Goal: Information Seeking & Learning: Get advice/opinions

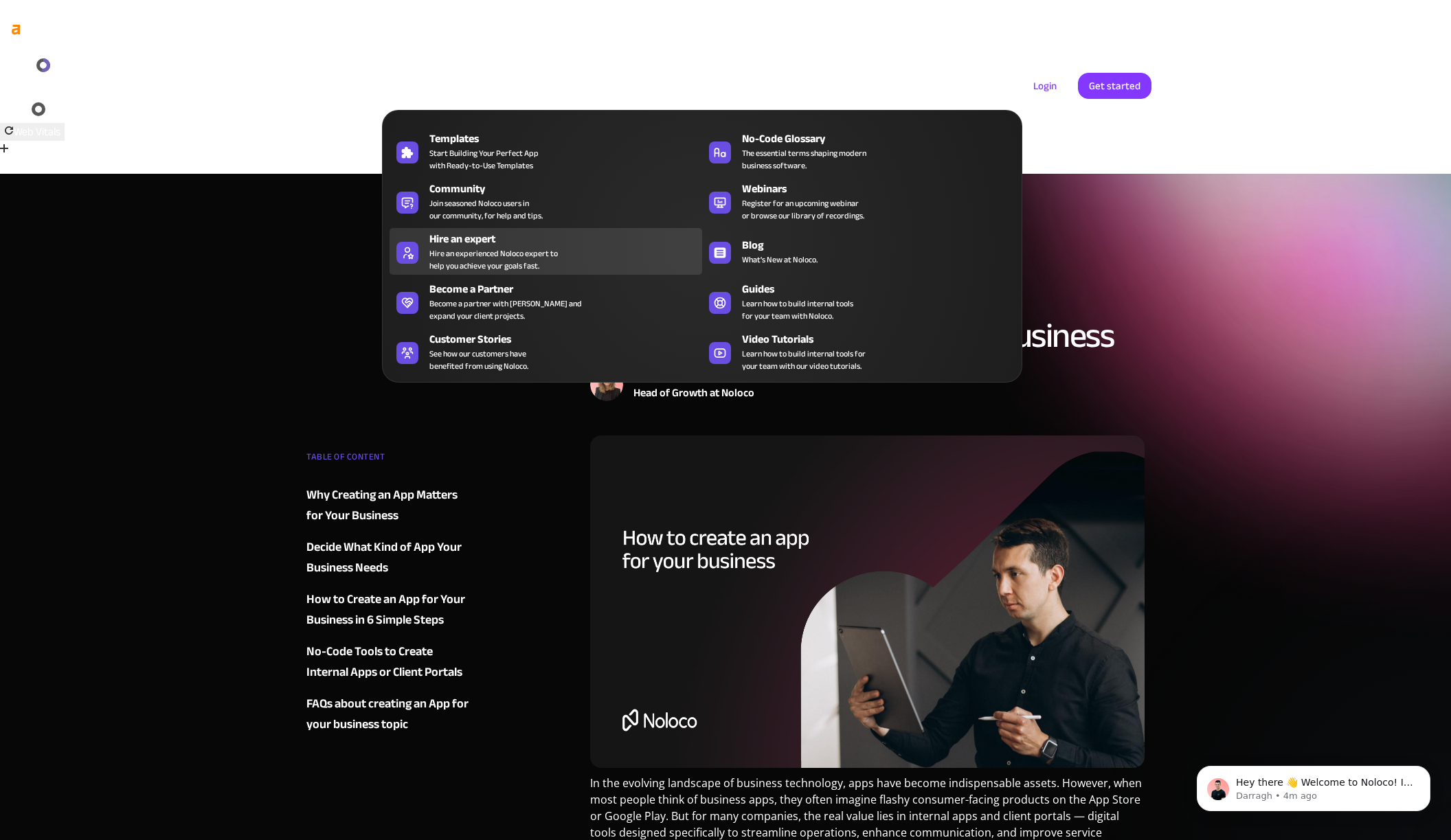
click at [523, 256] on div "Hire an experienced Noloco expert to help you achieve your goals fast." at bounding box center [493, 259] width 129 height 25
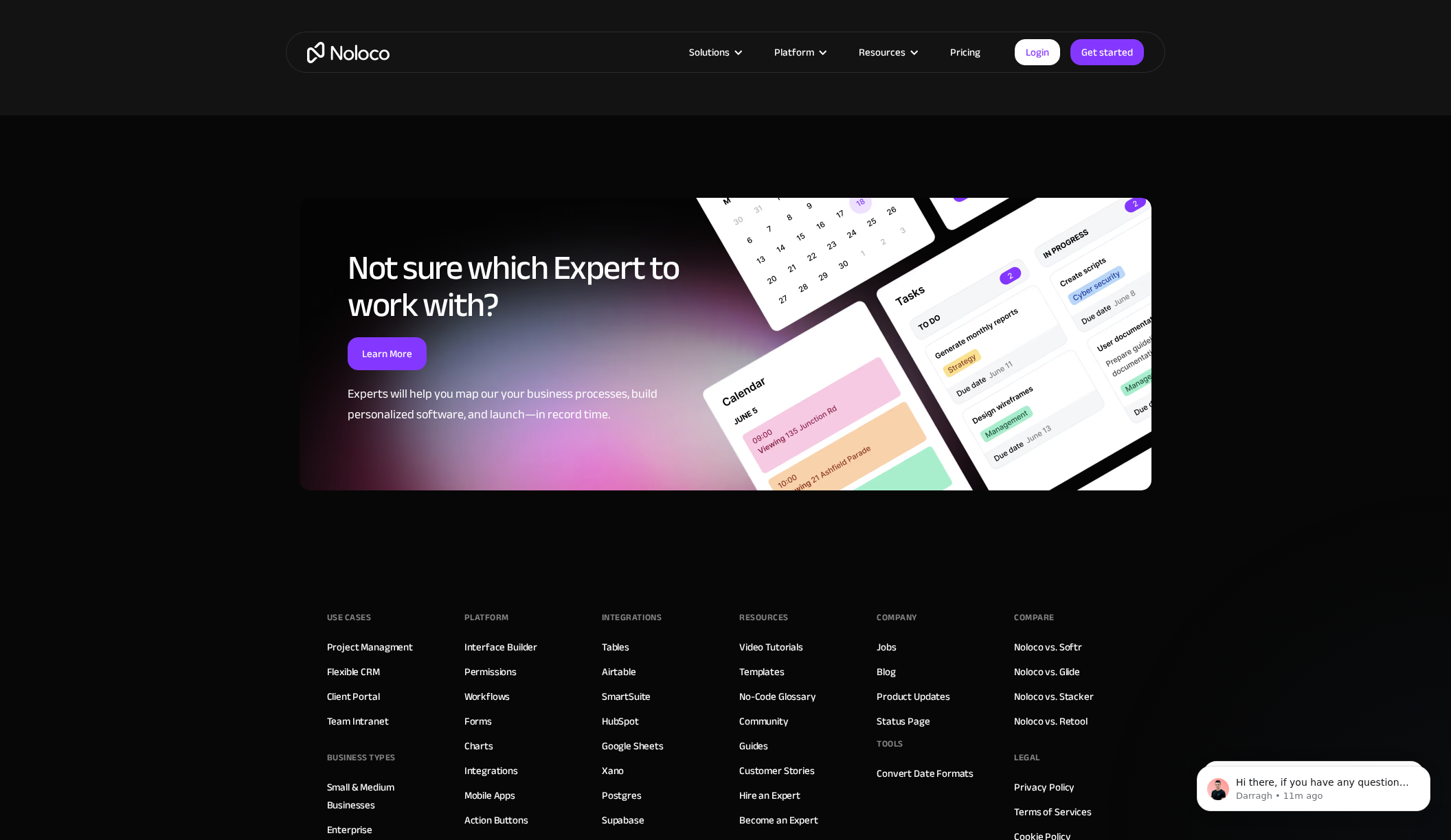
scroll to position [3513, 0]
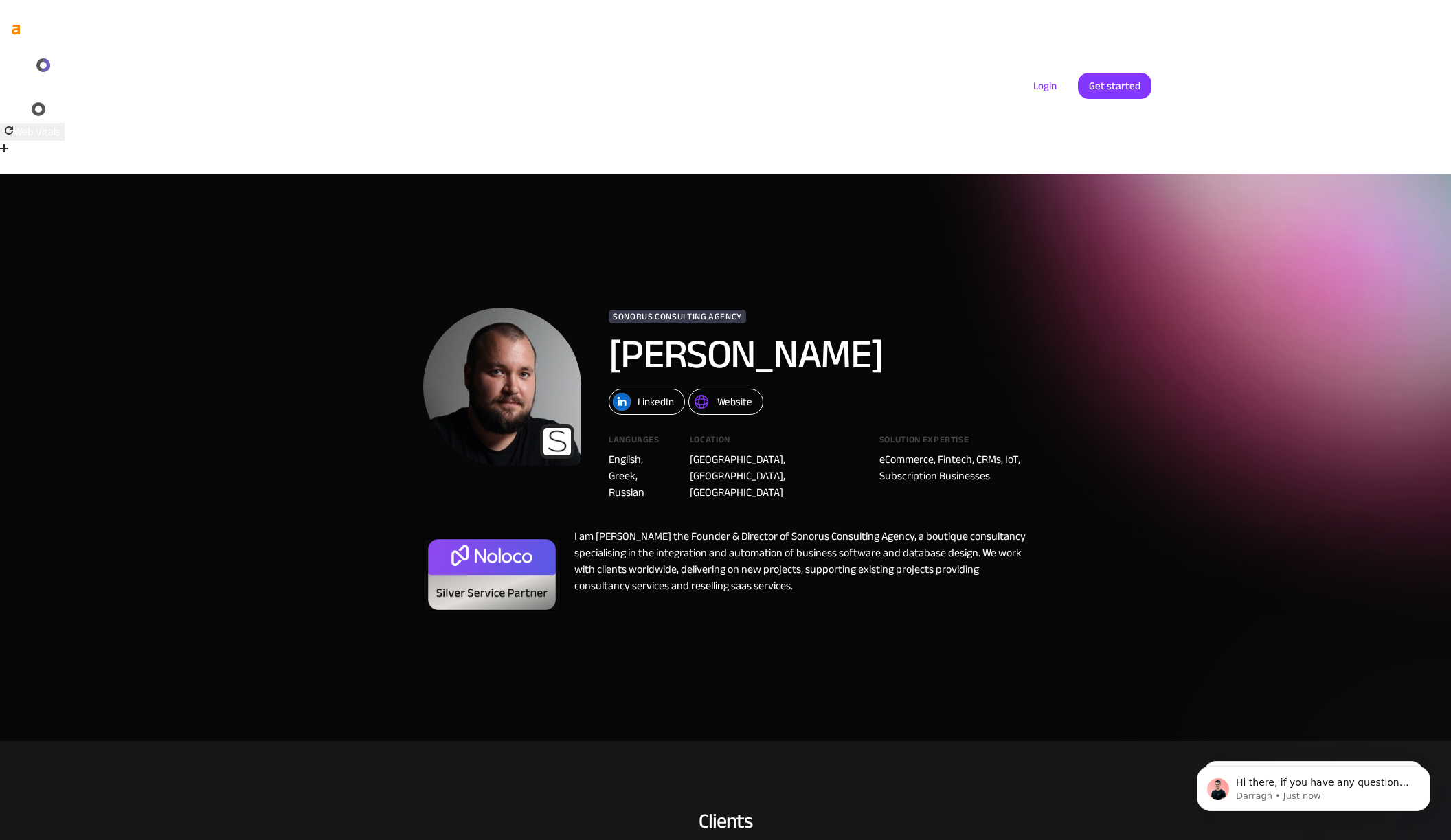
click at [727, 393] on div "Website" at bounding box center [735, 402] width 35 height 18
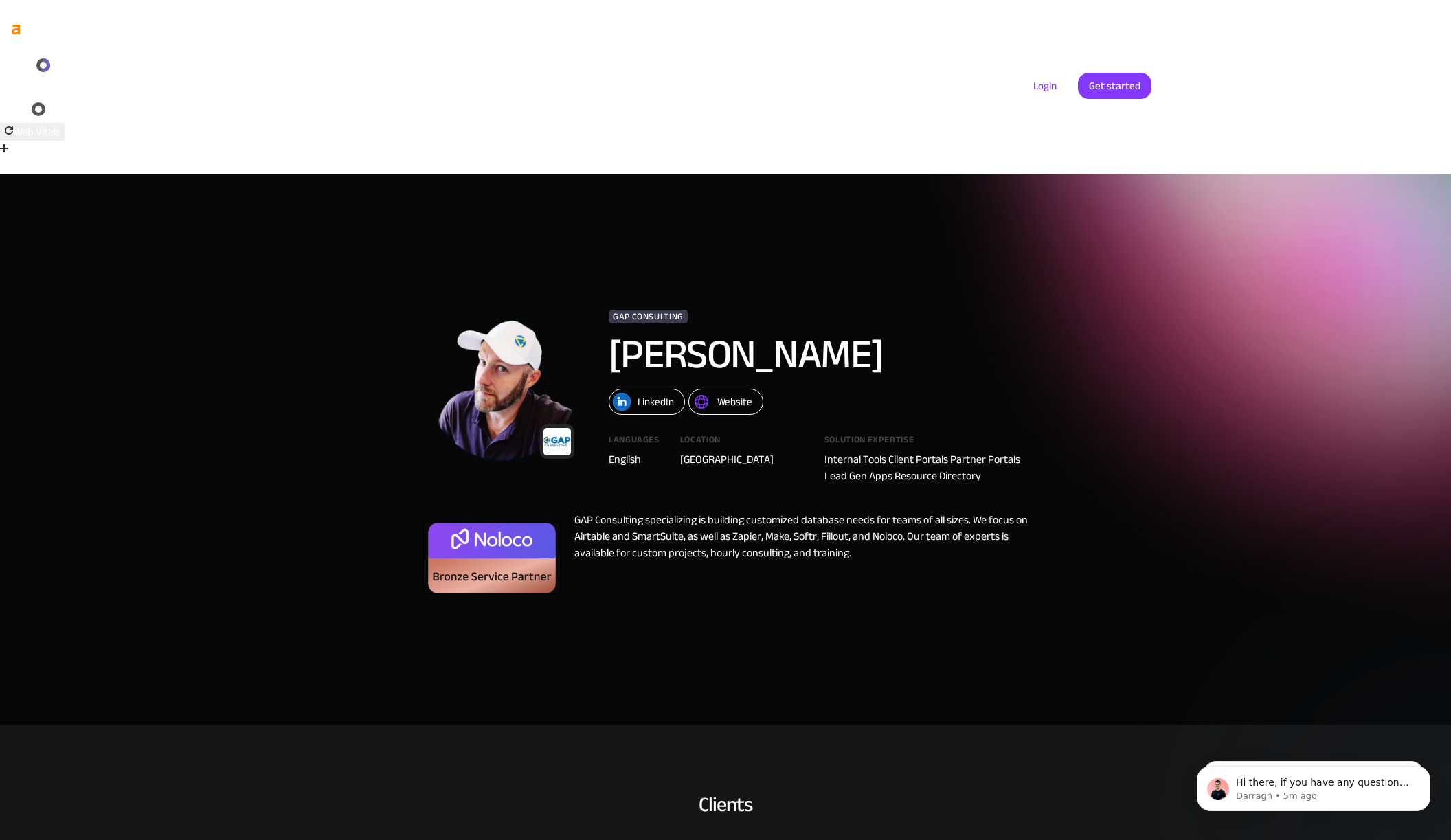
click at [711, 389] on link "Website" at bounding box center [726, 402] width 75 height 26
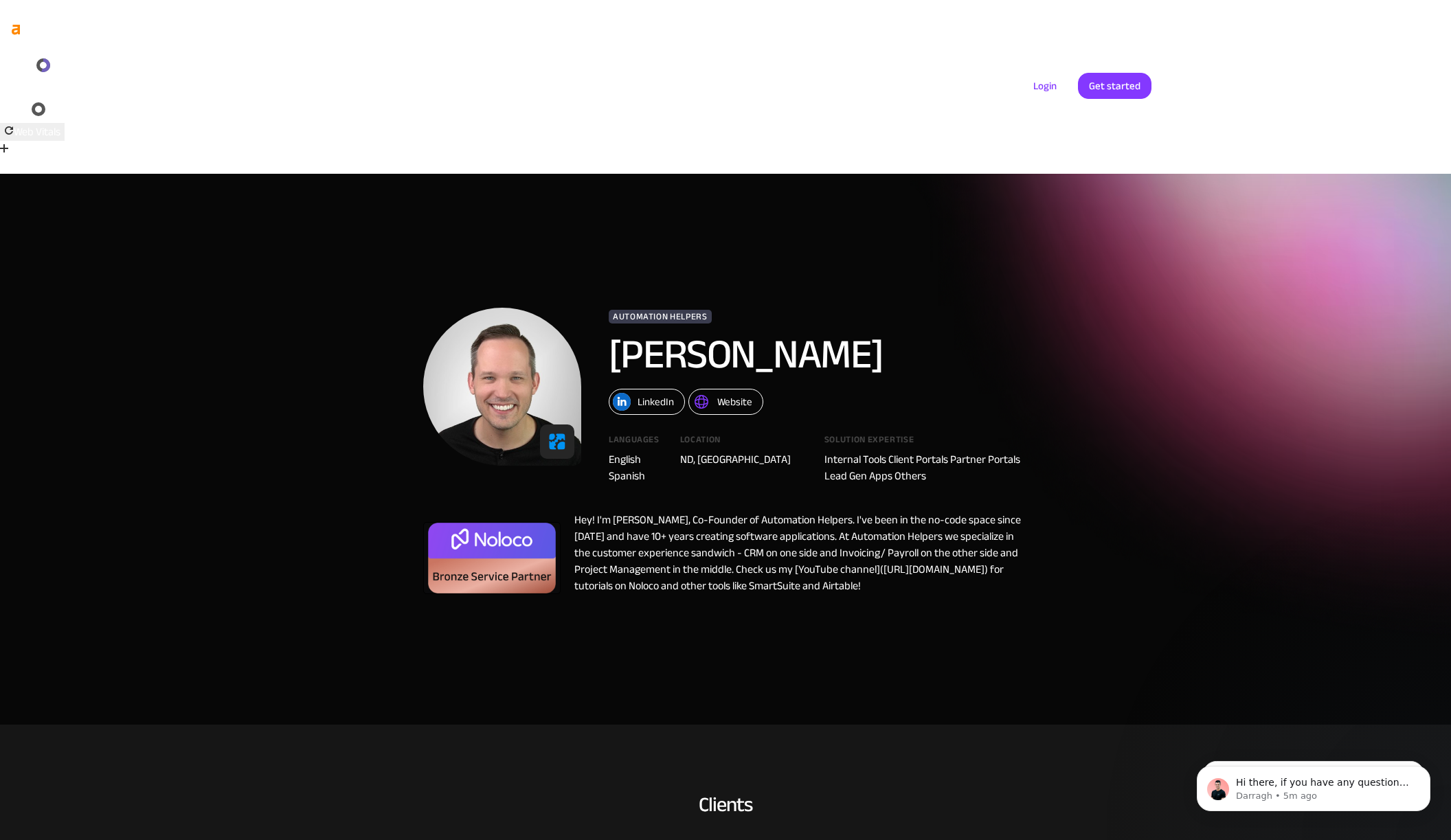
click at [721, 393] on div "Website" at bounding box center [735, 402] width 35 height 18
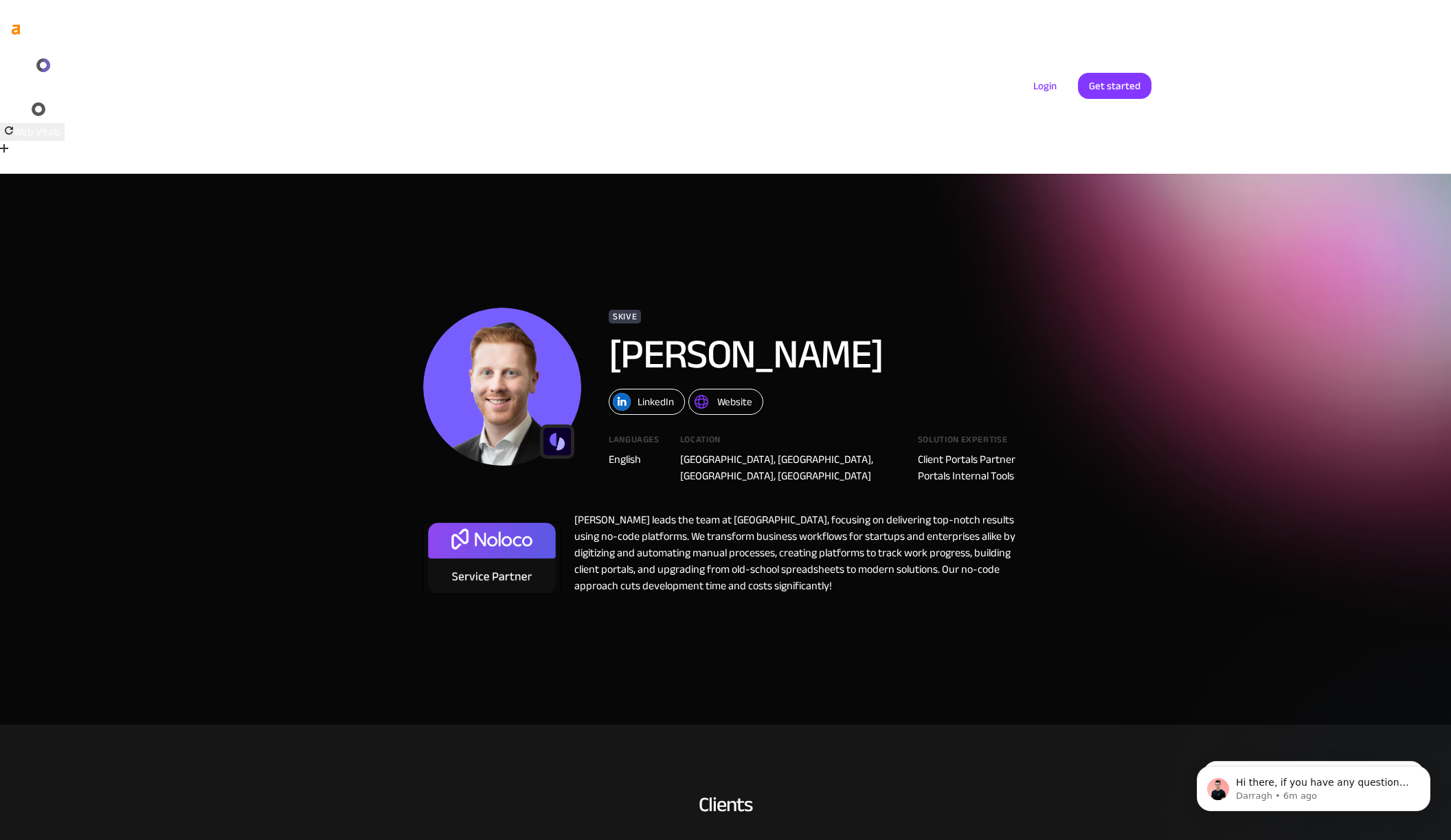
click at [730, 393] on div "Website" at bounding box center [735, 402] width 35 height 18
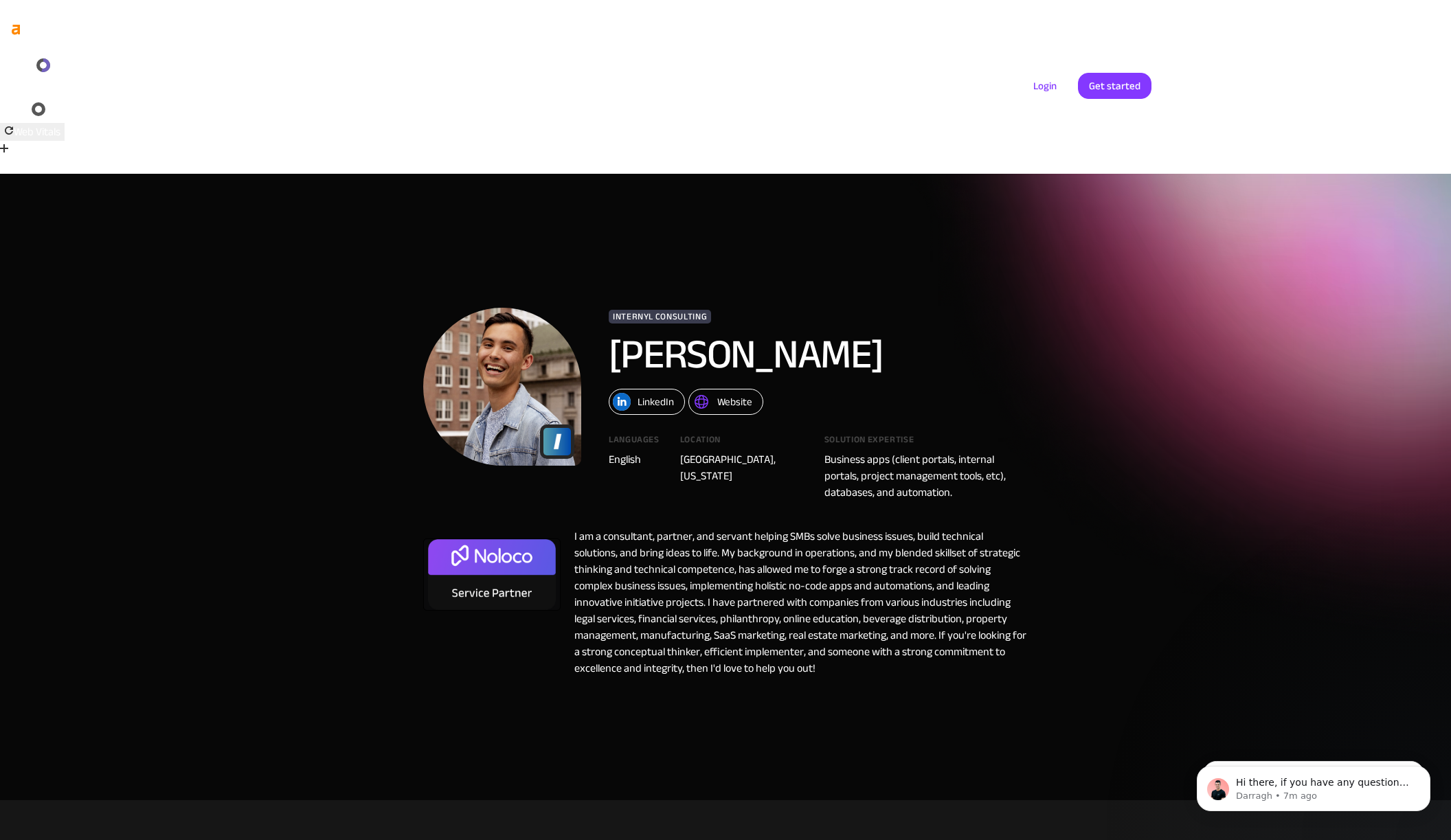
click at [731, 393] on div "Website" at bounding box center [735, 402] width 35 height 18
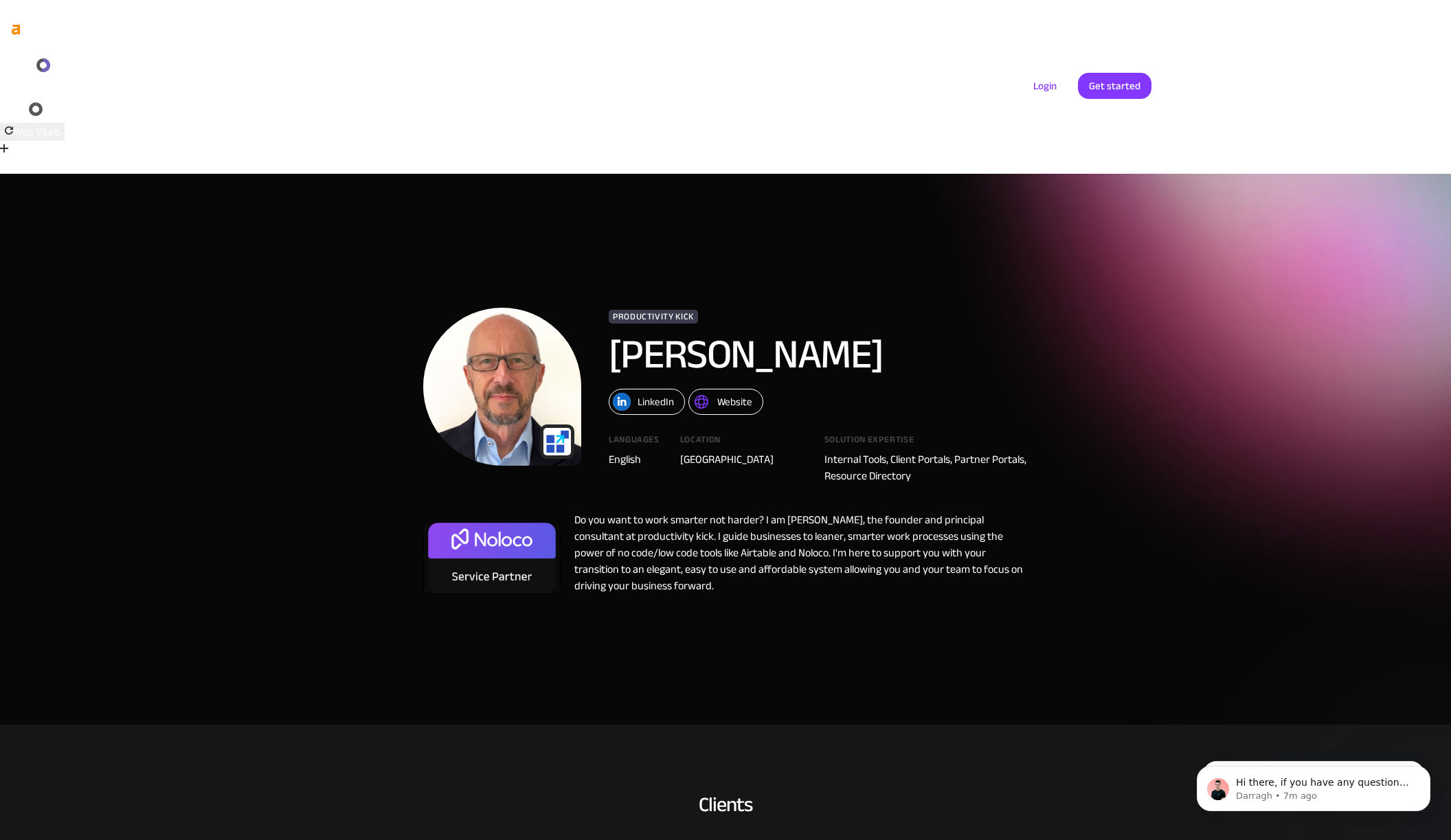
click at [732, 393] on div "Website" at bounding box center [735, 402] width 35 height 18
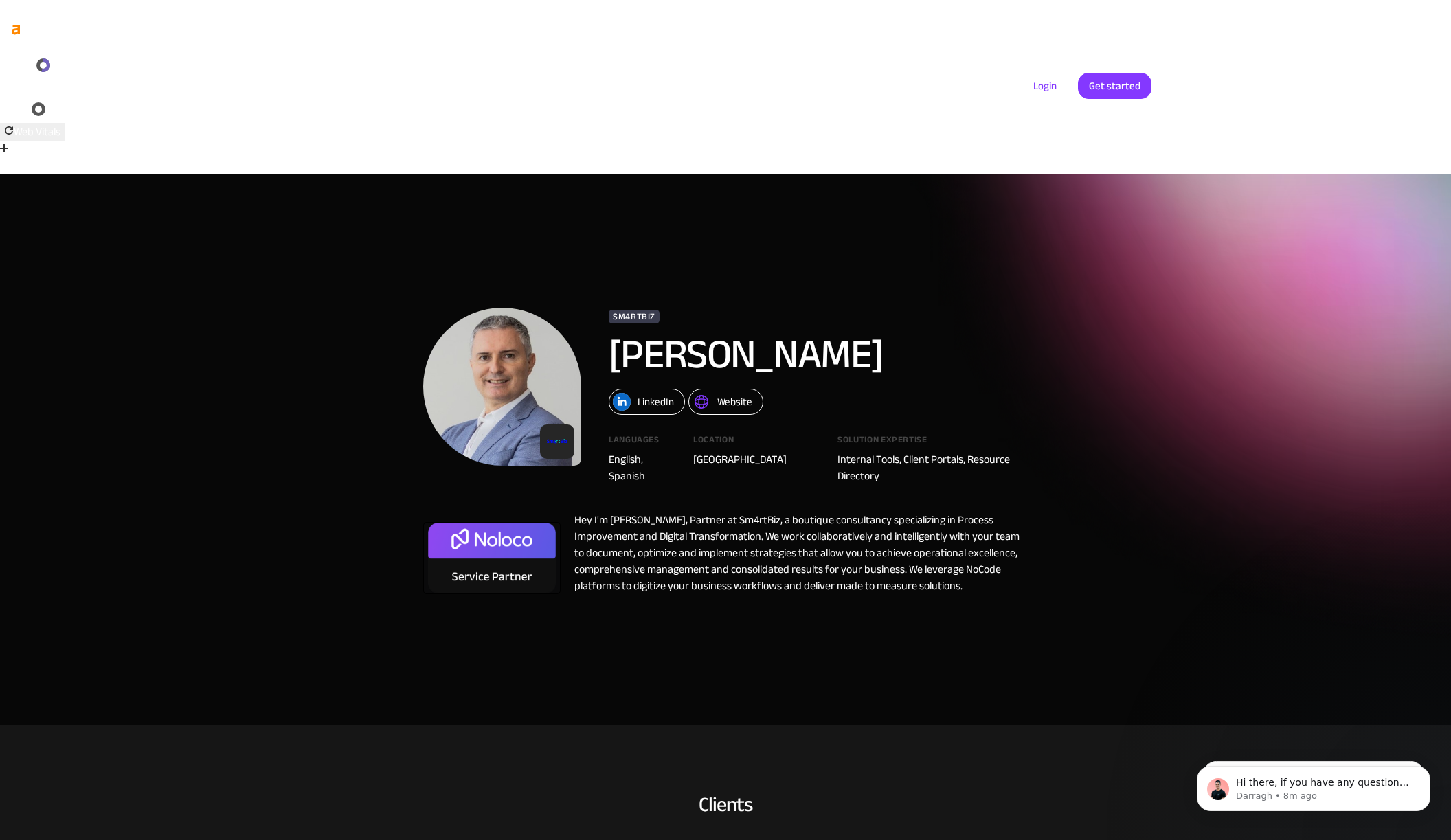
click at [727, 393] on div "Website" at bounding box center [735, 402] width 35 height 18
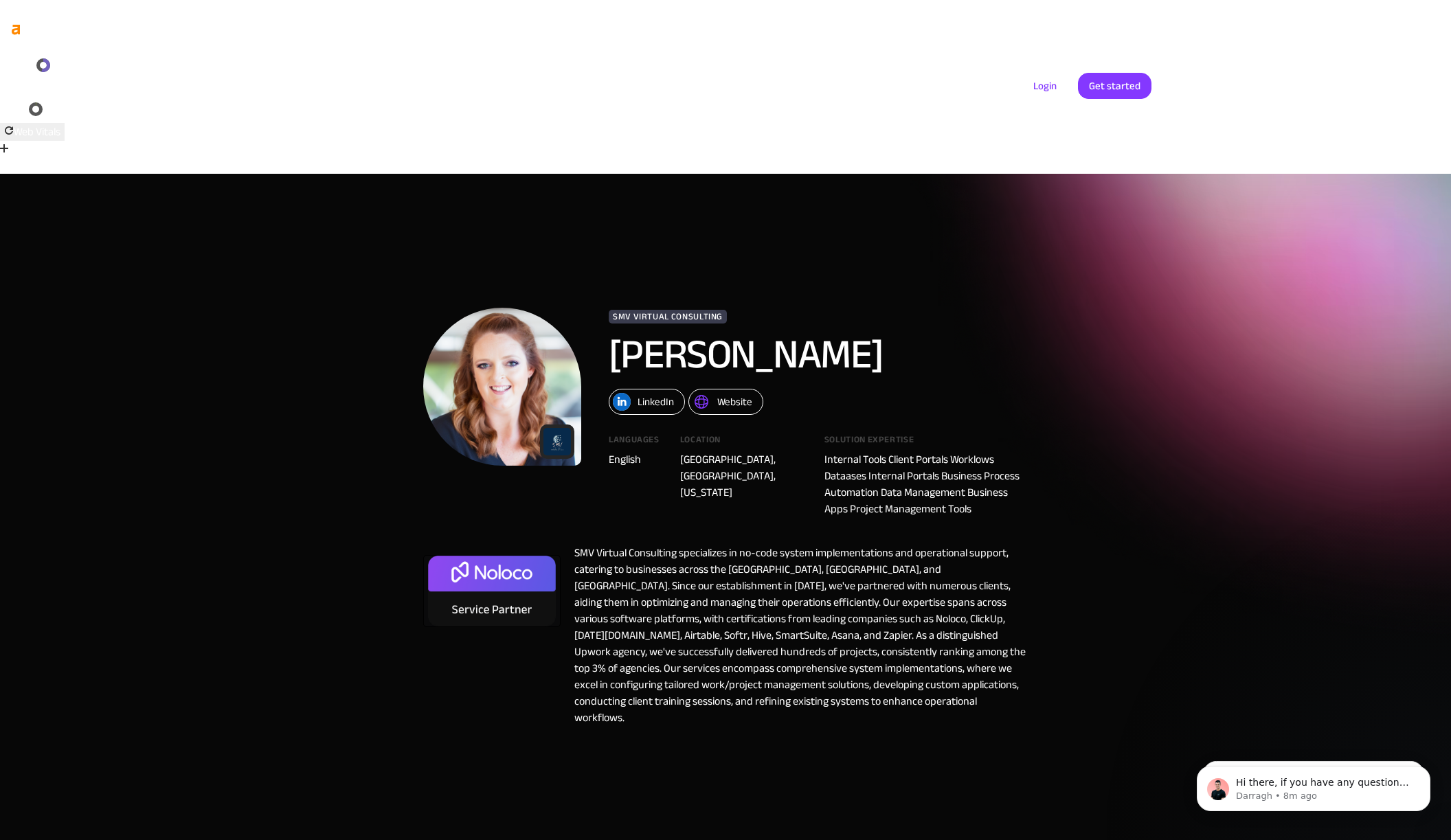
click at [730, 393] on div "Website" at bounding box center [735, 402] width 35 height 18
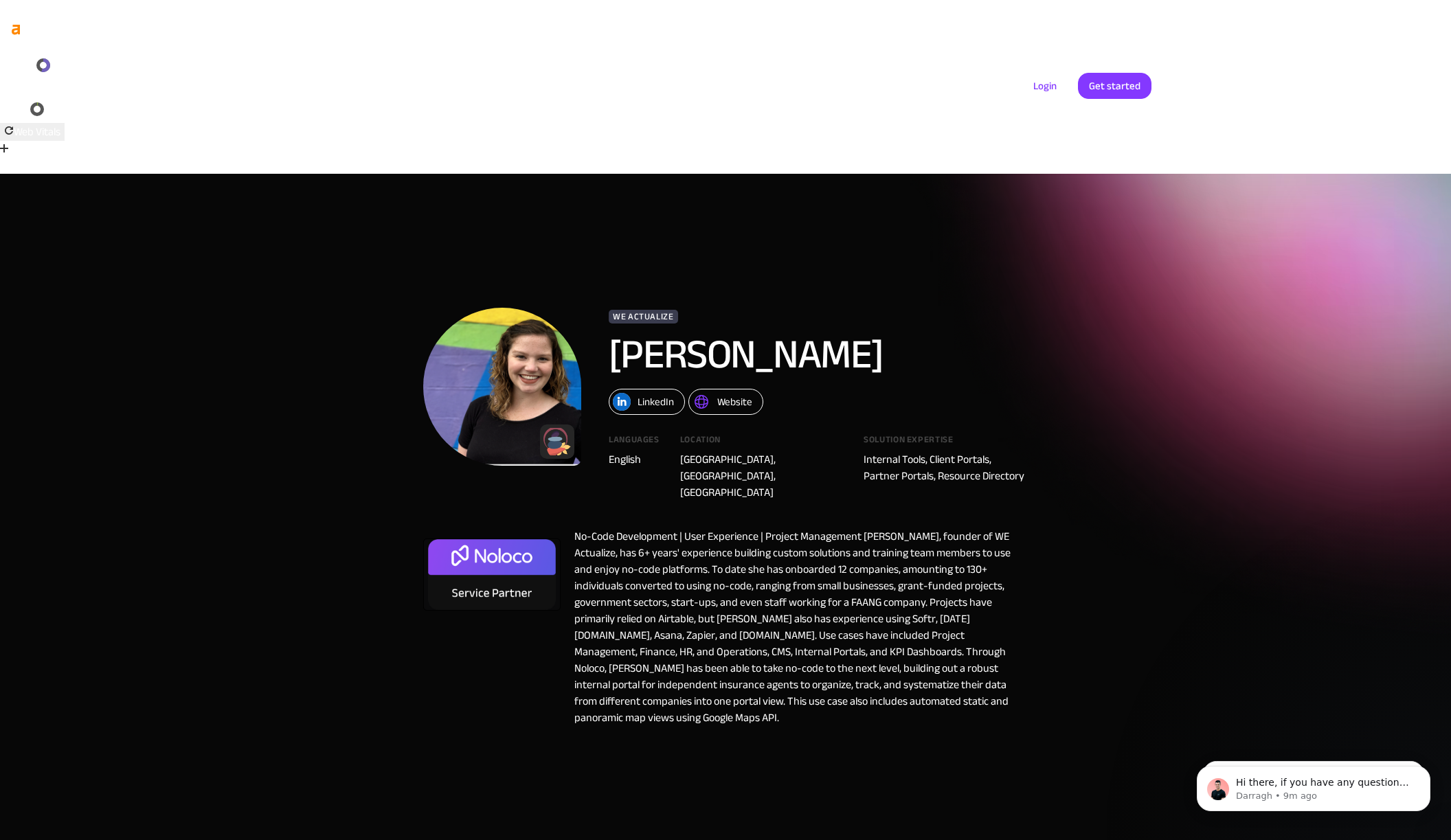
click at [731, 393] on div "Website" at bounding box center [735, 402] width 35 height 18
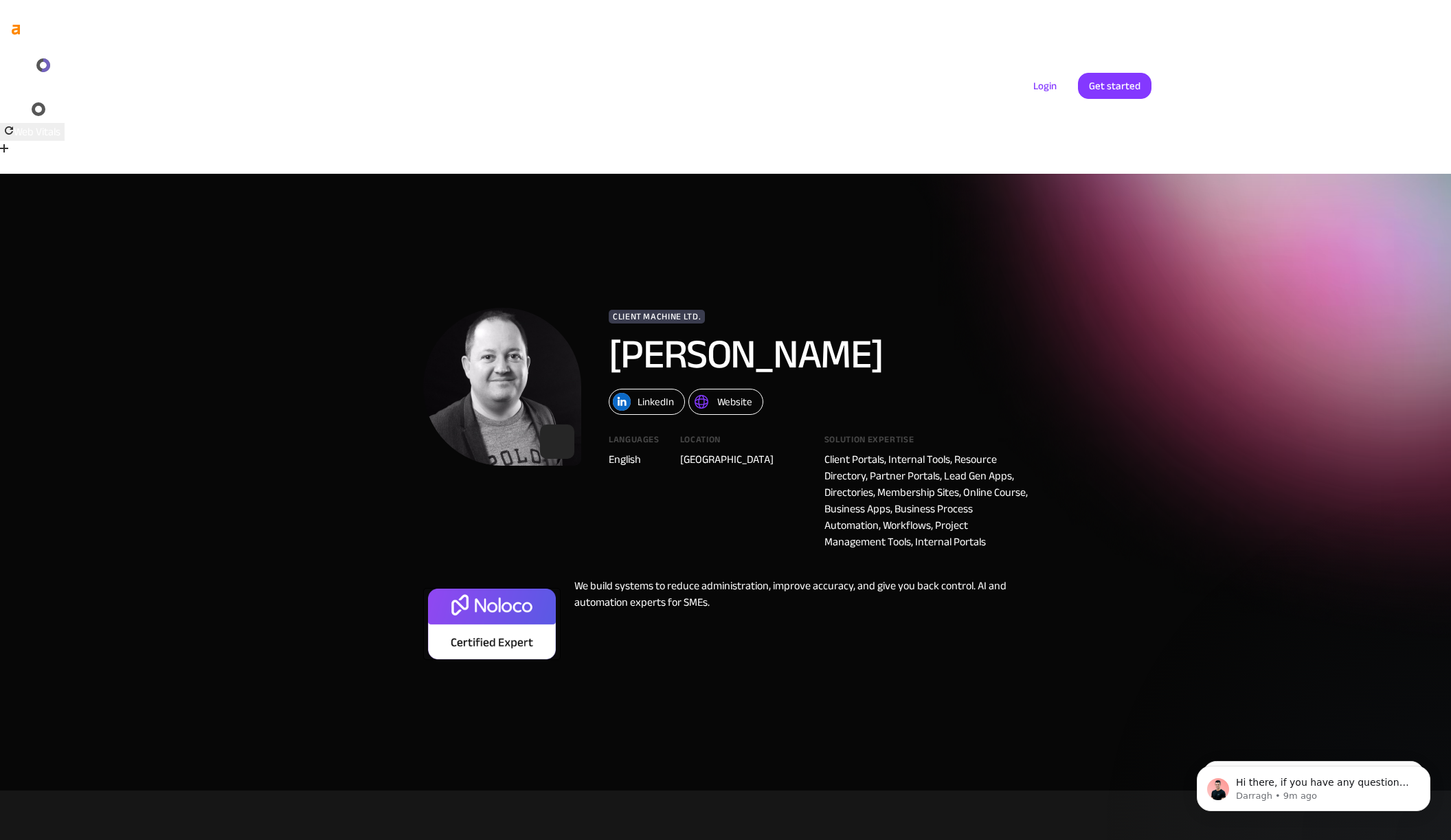
click at [742, 393] on div "Website" at bounding box center [735, 402] width 35 height 18
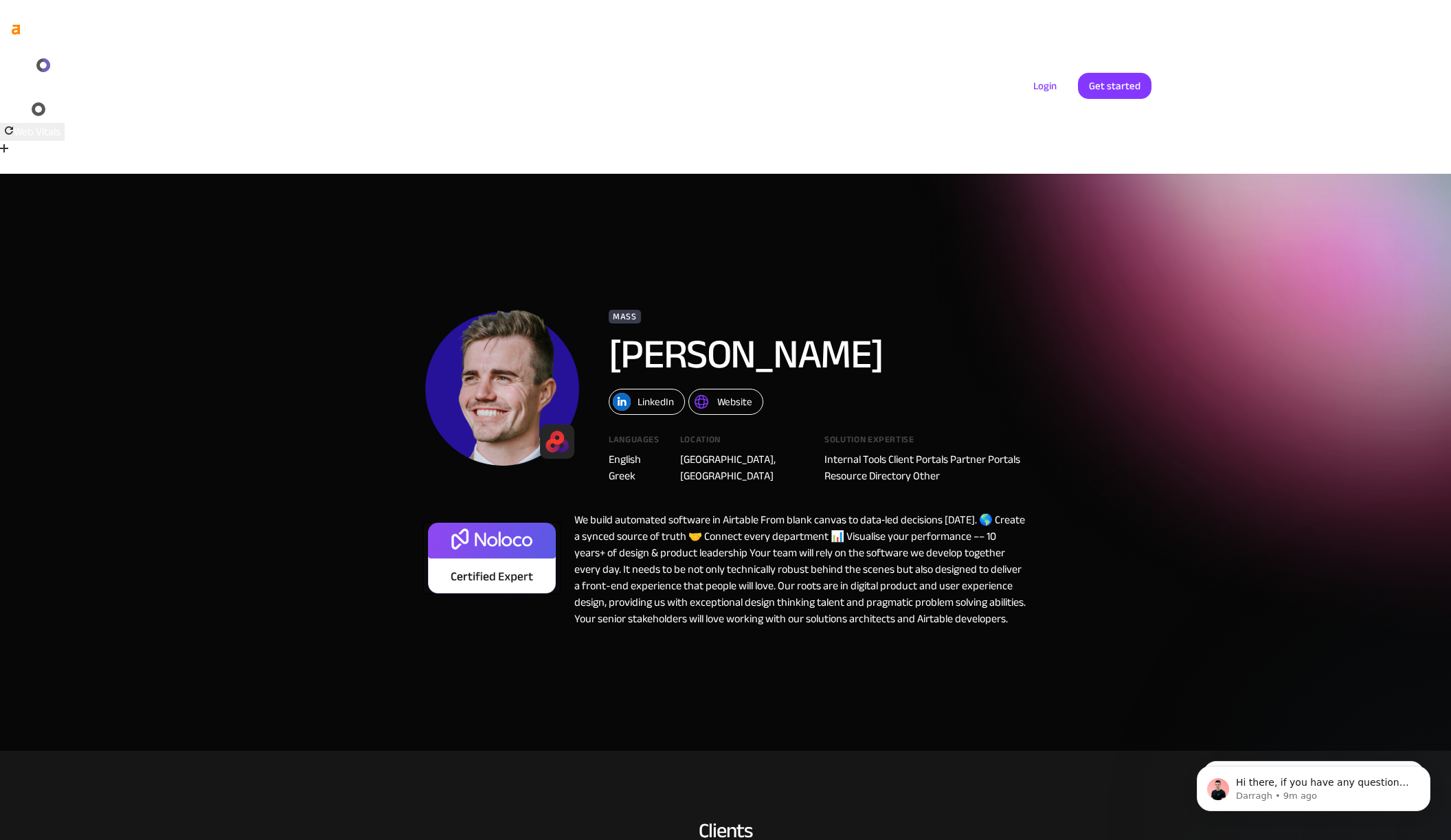
click at [715, 389] on link "Website" at bounding box center [726, 402] width 75 height 26
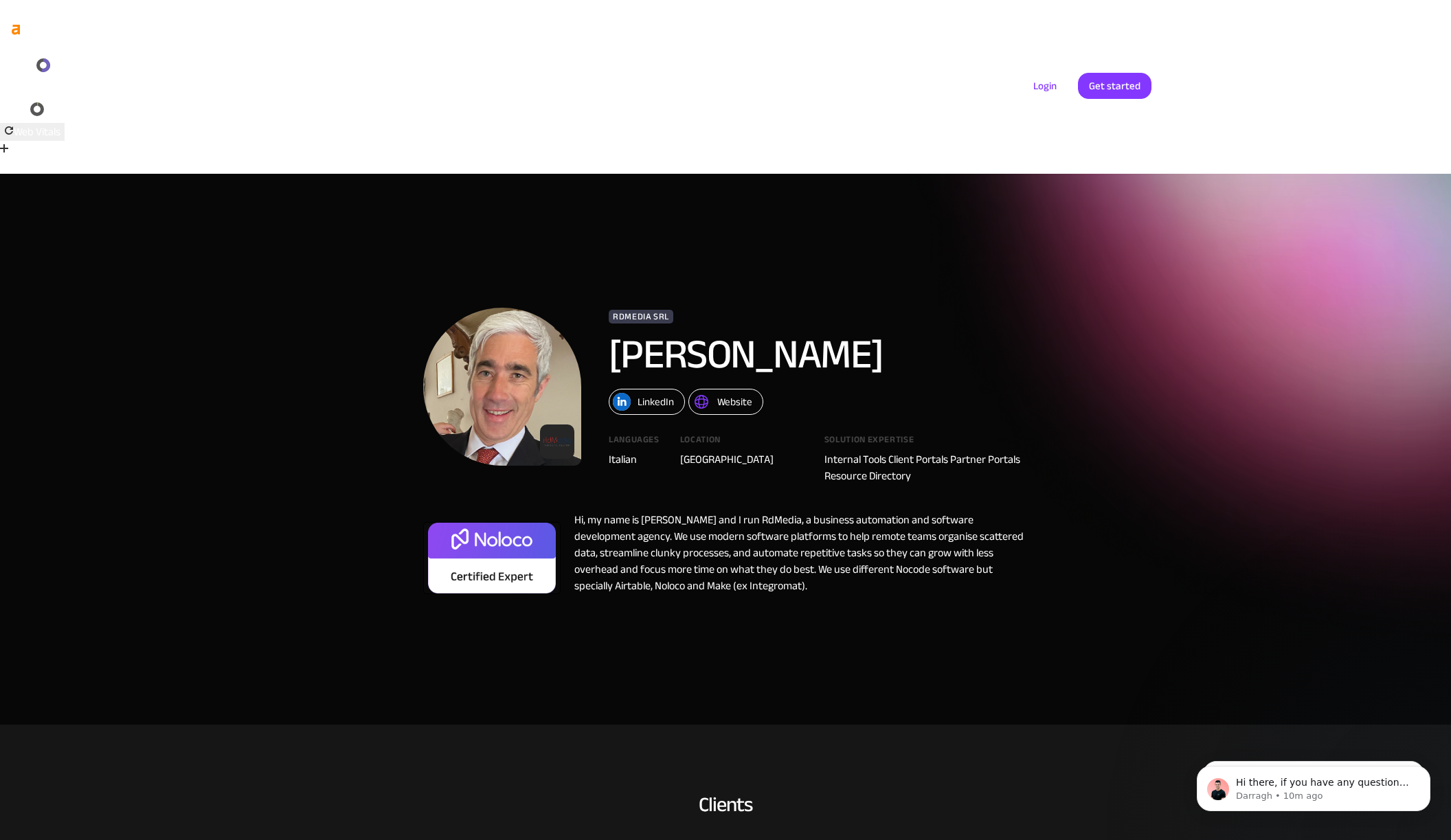
click at [724, 393] on div "Website" at bounding box center [735, 402] width 35 height 18
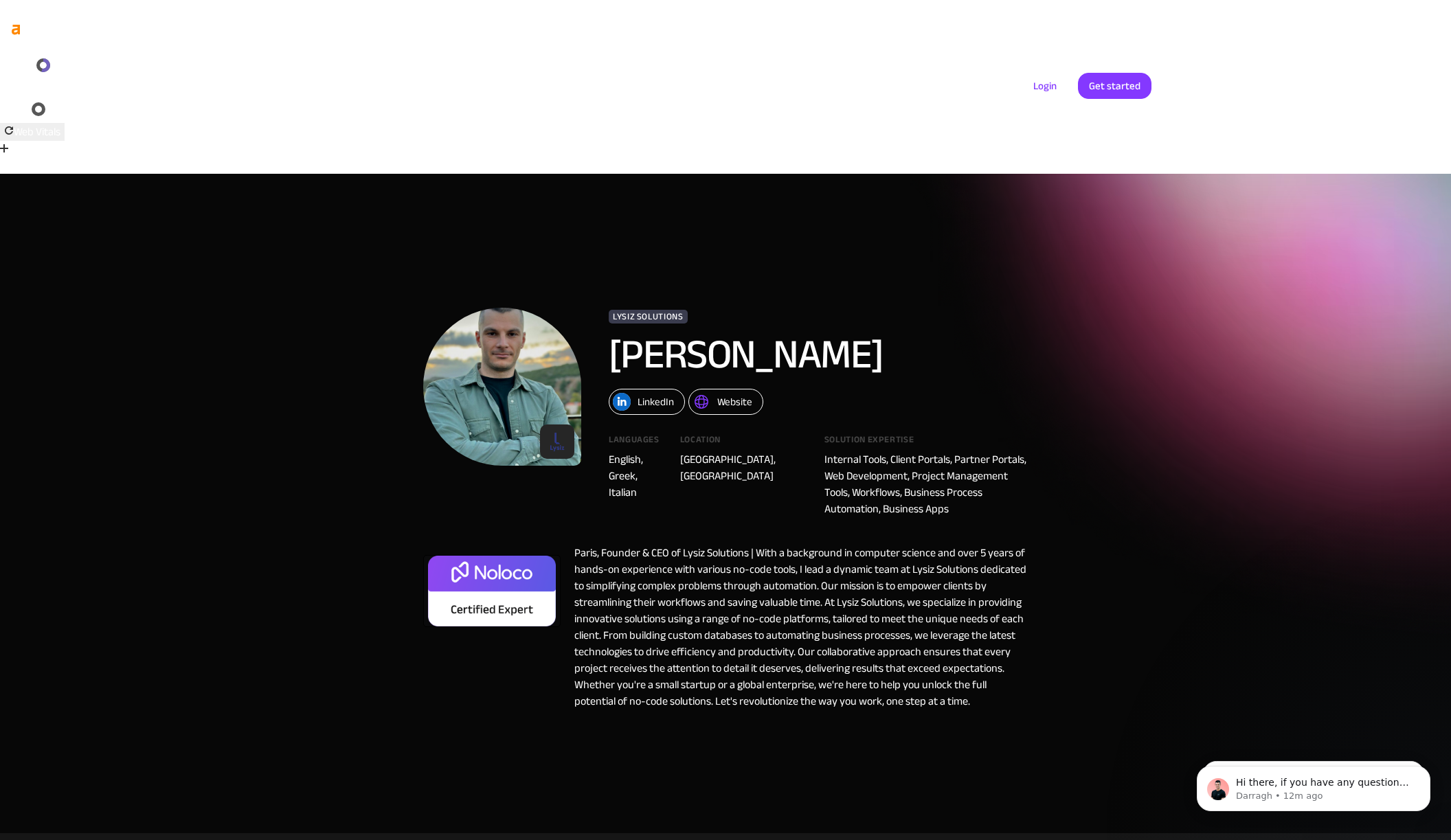
click at [748, 393] on div "Website" at bounding box center [735, 402] width 35 height 18
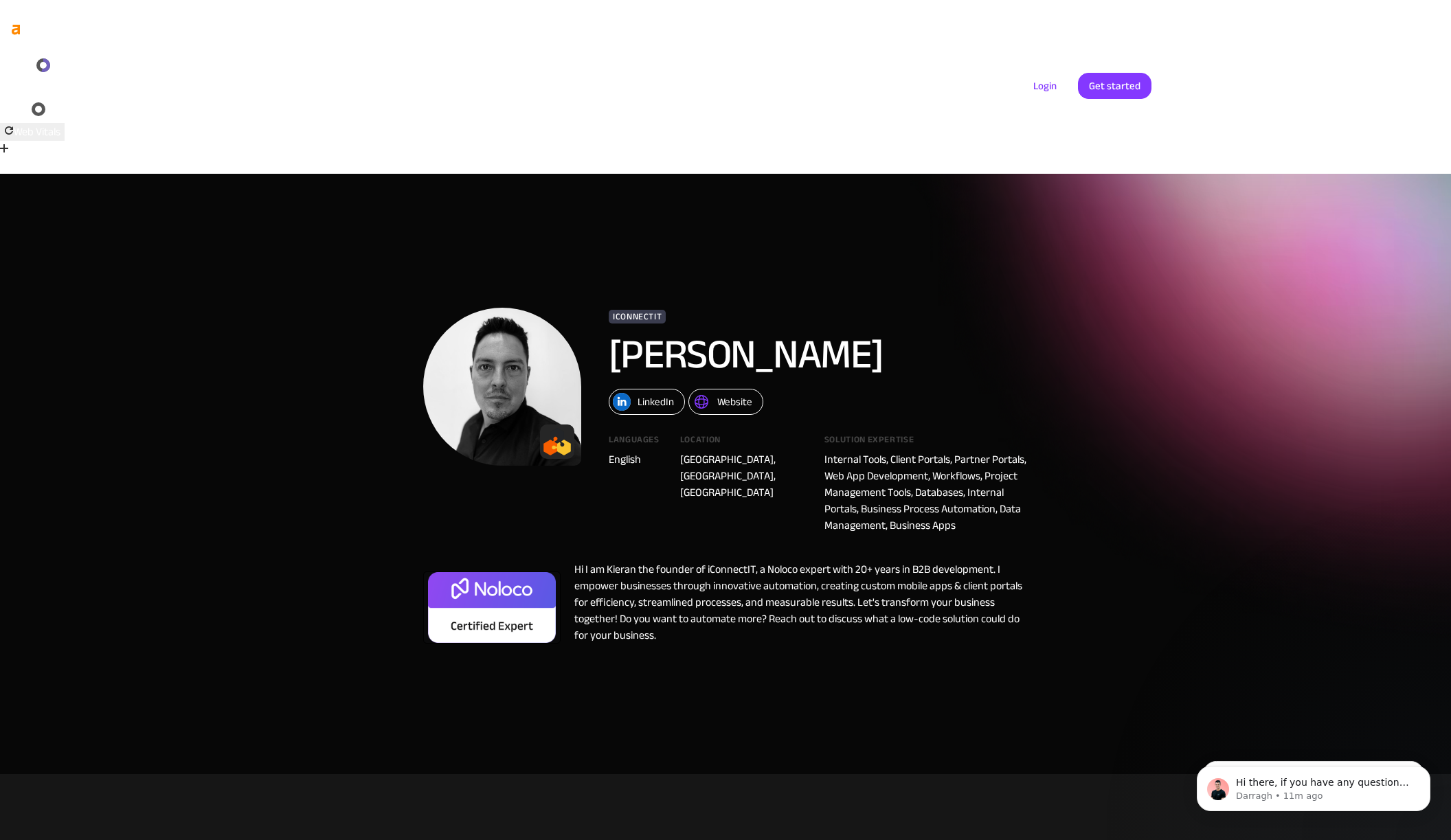
click at [735, 393] on div "Website" at bounding box center [735, 402] width 35 height 18
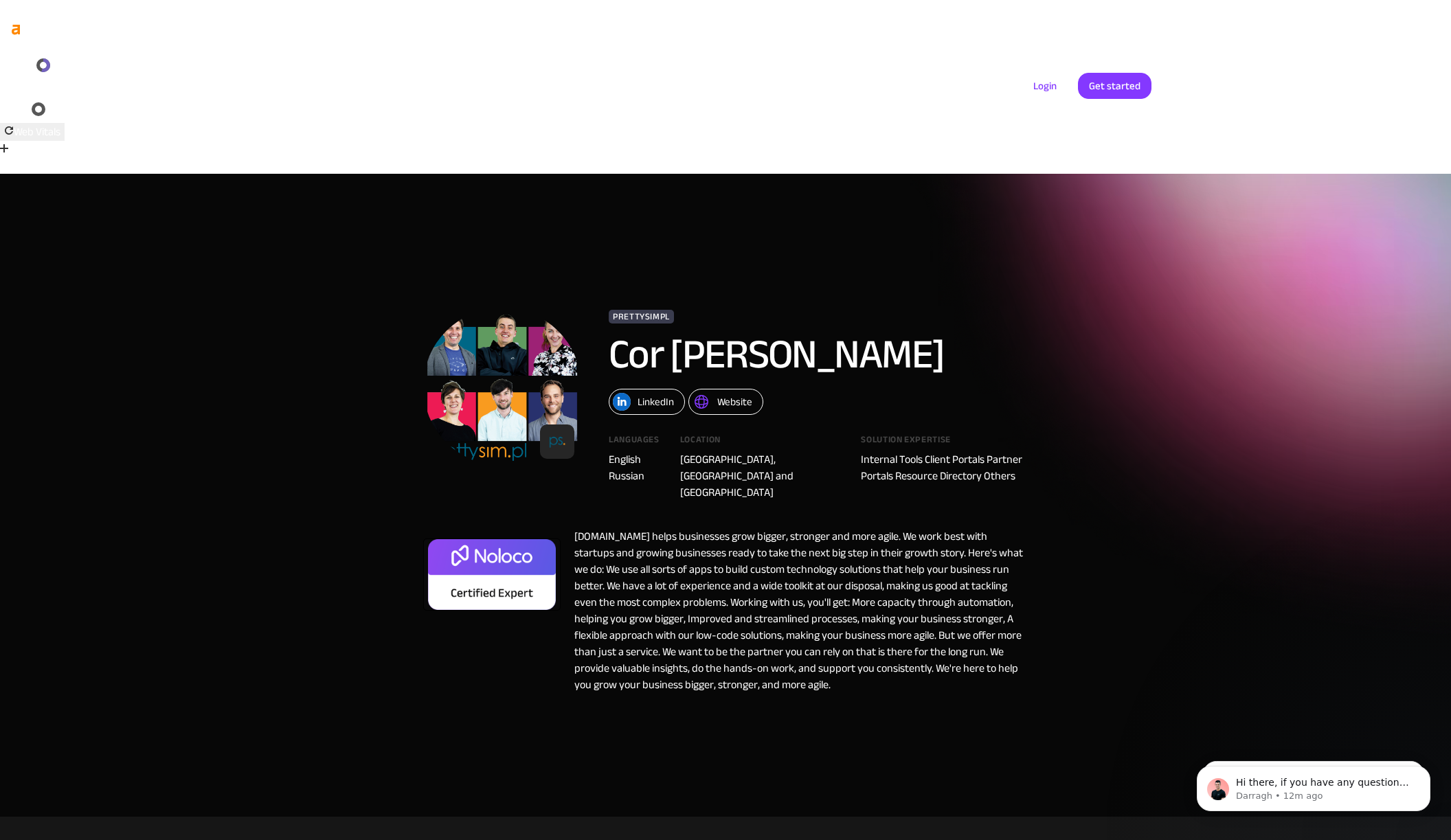
click at [719, 393] on div "Website" at bounding box center [735, 402] width 35 height 18
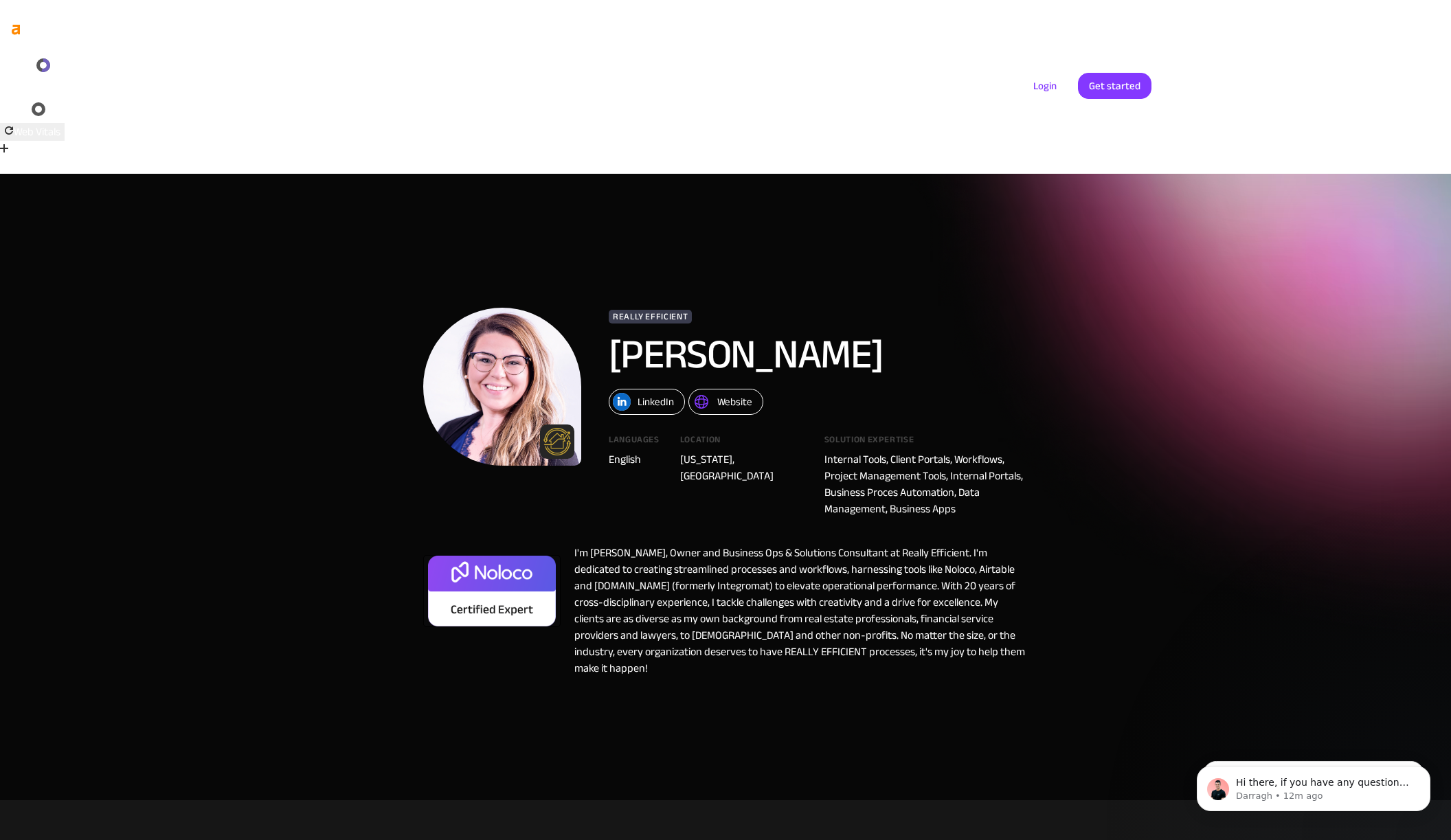
click at [739, 393] on div "Website" at bounding box center [735, 402] width 35 height 18
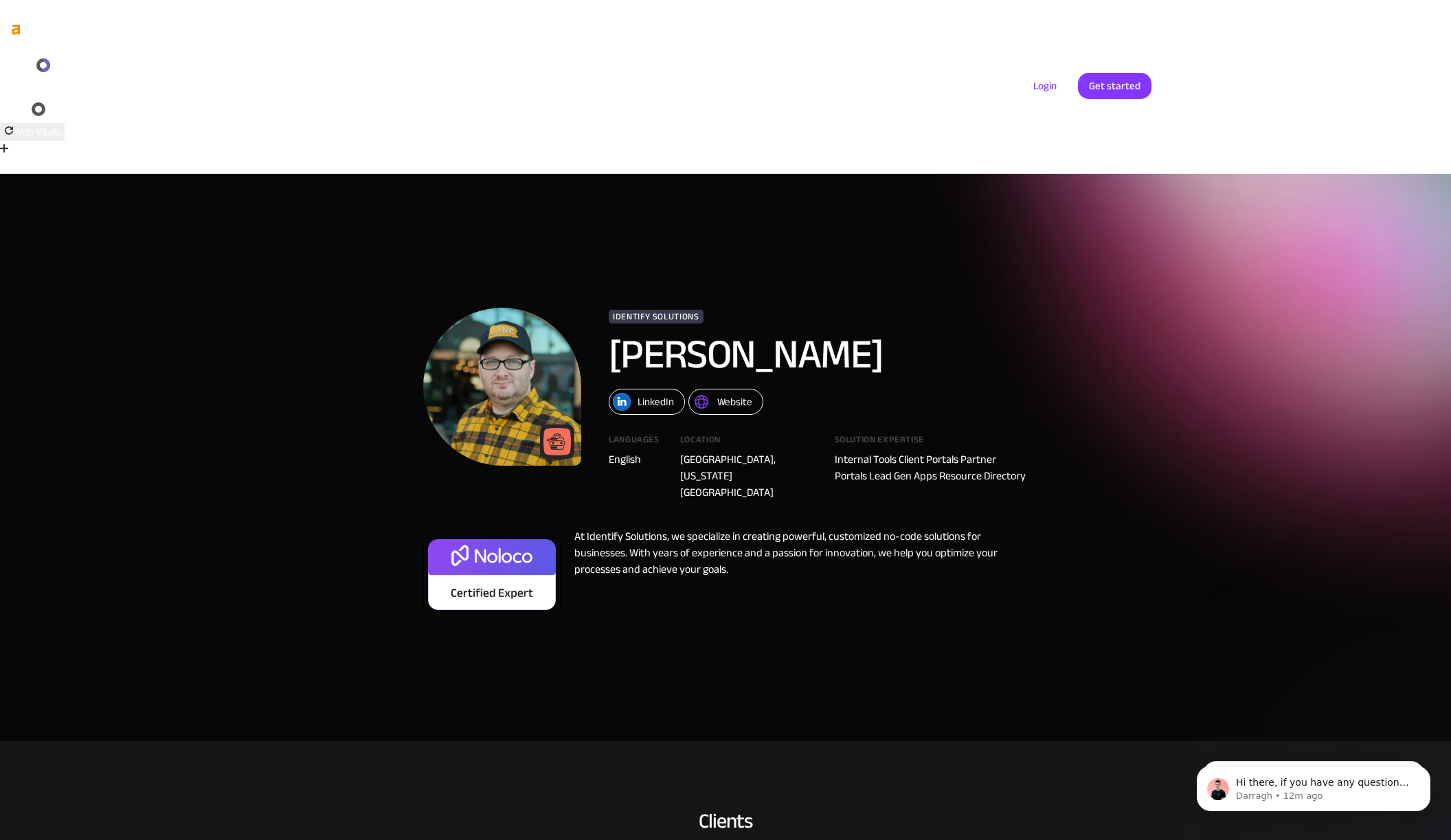
click at [724, 393] on div "Website" at bounding box center [735, 402] width 35 height 18
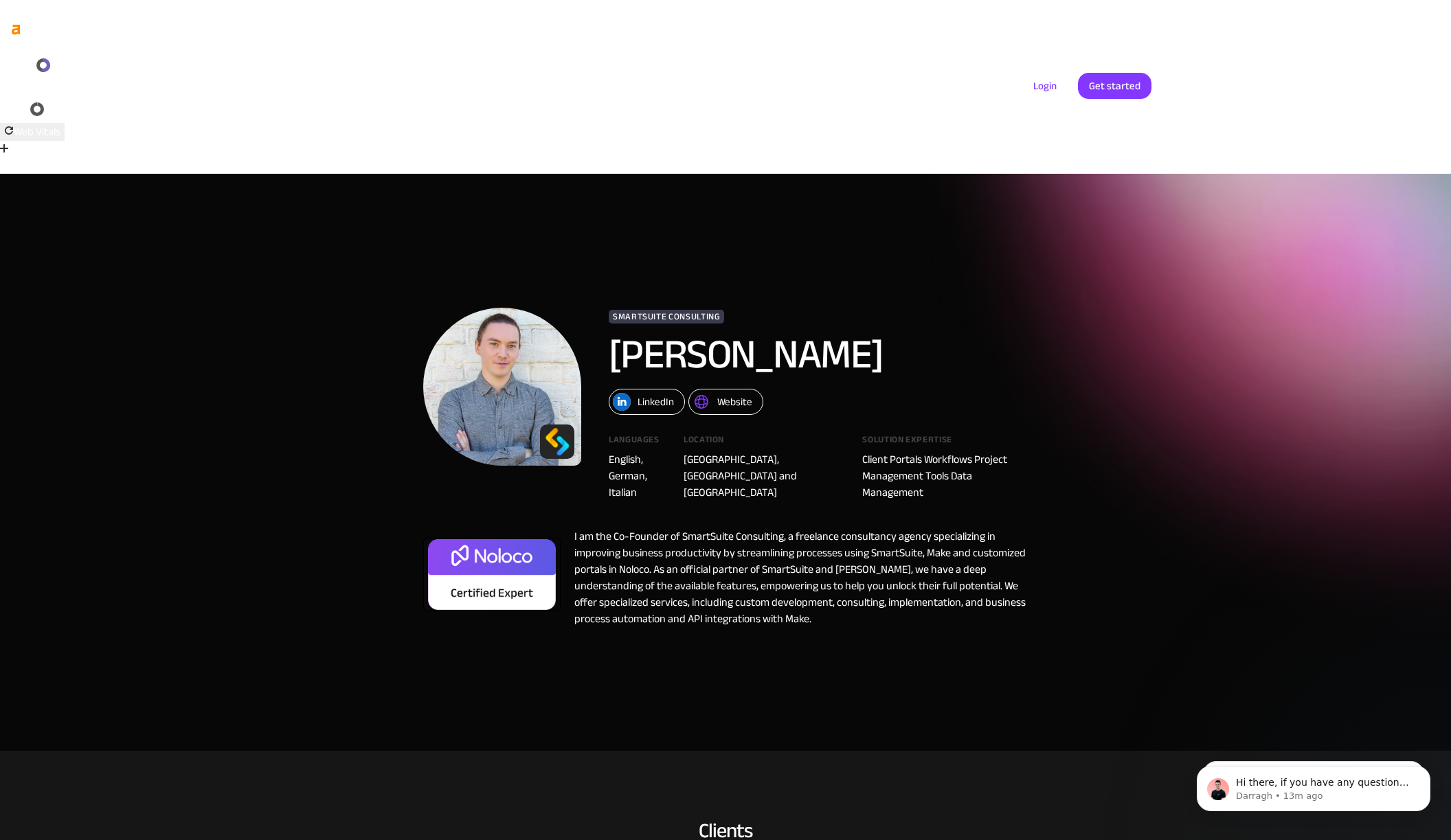
click at [707, 393] on img at bounding box center [702, 402] width 18 height 18
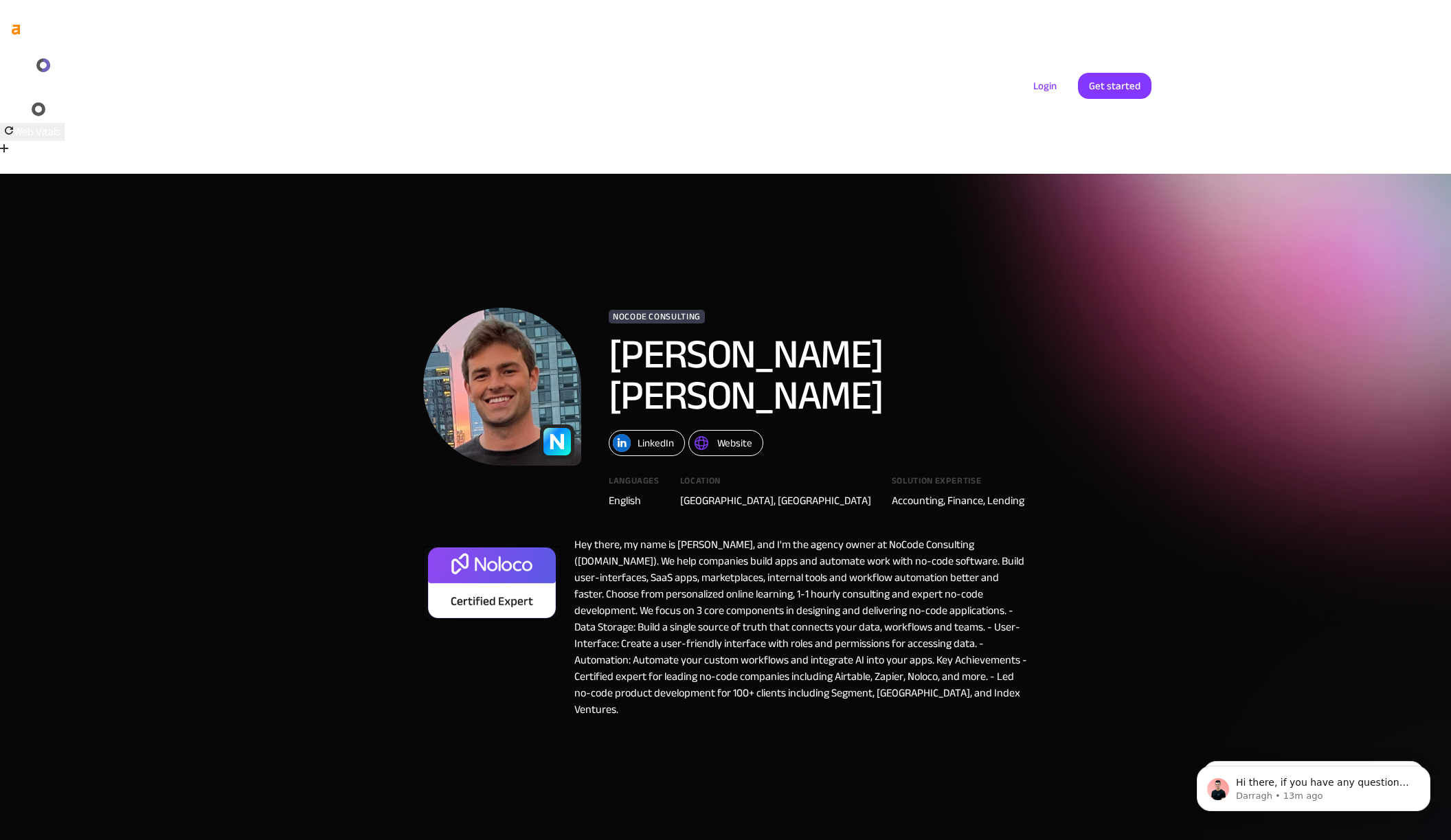
click at [727, 434] on div "Website" at bounding box center [735, 443] width 35 height 18
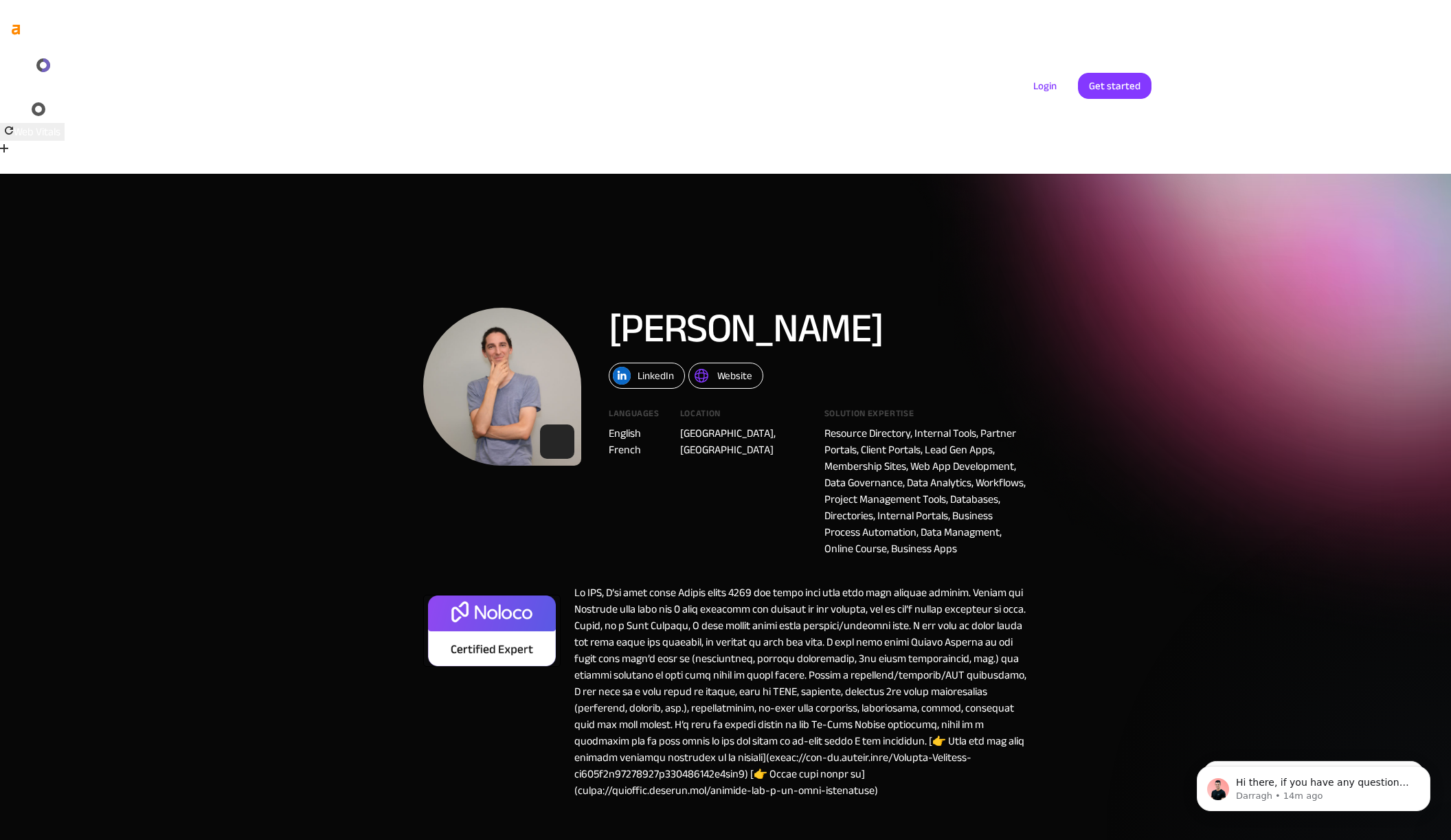
click at [721, 367] on div "Website" at bounding box center [735, 376] width 35 height 18
